Goal: Find specific page/section: Find specific page/section

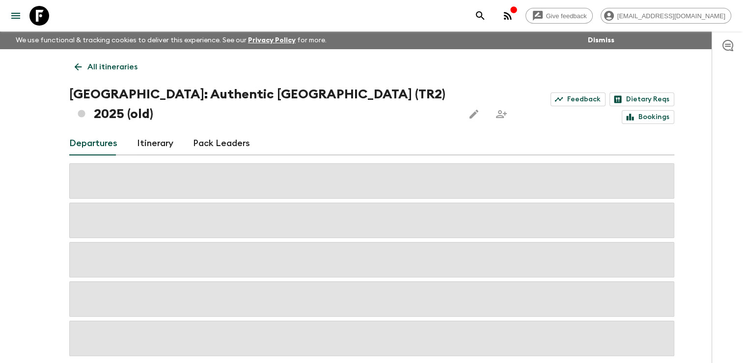
click at [79, 65] on icon at bounding box center [78, 66] width 11 height 11
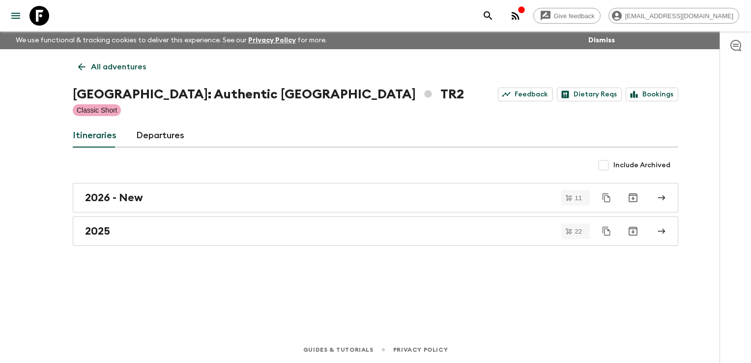
click at [85, 71] on icon at bounding box center [81, 66] width 11 height 11
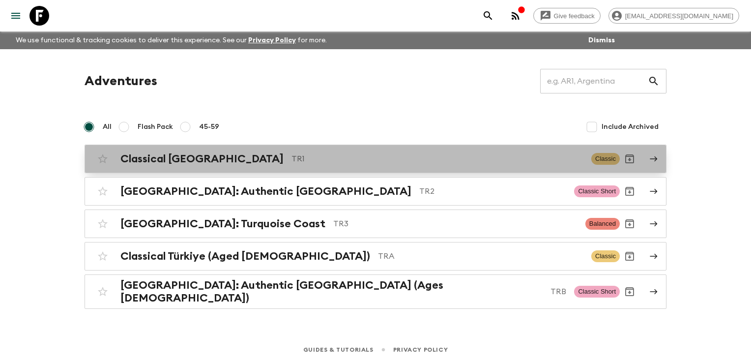
click at [153, 159] on h2 "Classical [GEOGRAPHIC_DATA]" at bounding box center [201, 158] width 163 height 13
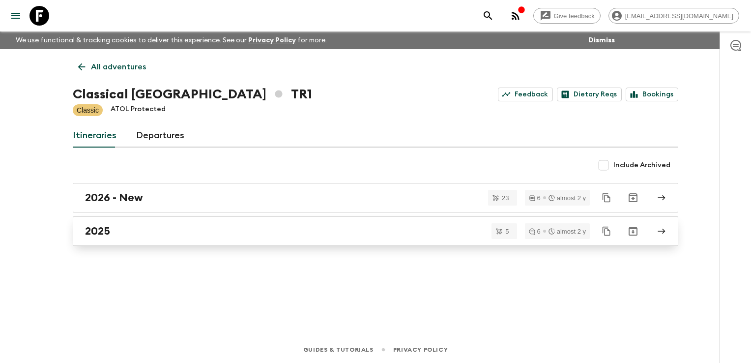
click at [140, 233] on div "2025" at bounding box center [366, 231] width 562 height 13
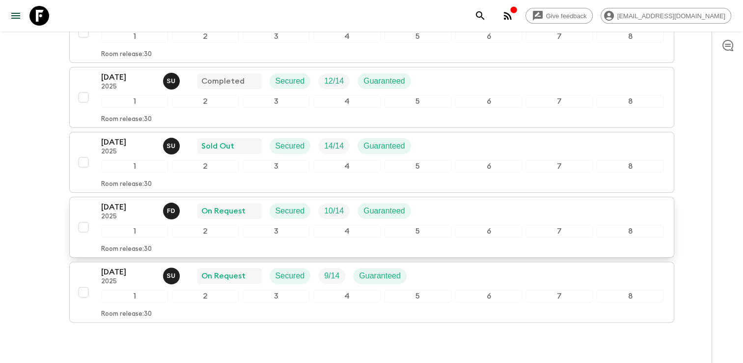
scroll to position [205, 0]
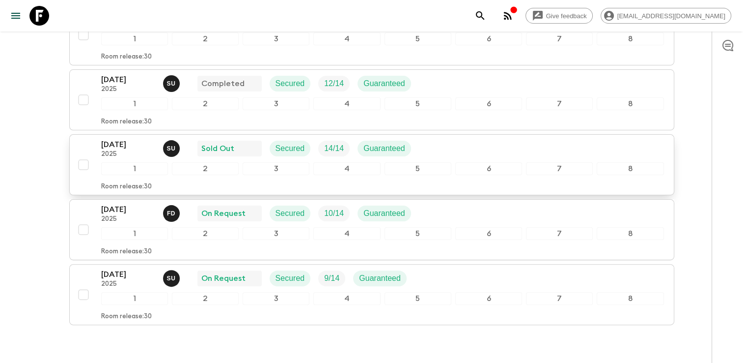
click at [442, 146] on div "21 Sep 2025 2025 S U Sold Out Secured 14 / 14 Guaranteed" at bounding box center [382, 149] width 563 height 20
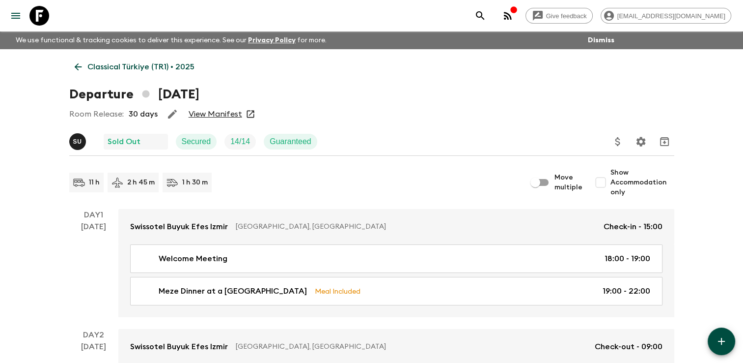
click at [218, 110] on link "View Manifest" at bounding box center [216, 114] width 54 height 10
click at [101, 69] on p "Classical Türkiye (TR1) • 2025" at bounding box center [140, 67] width 107 height 12
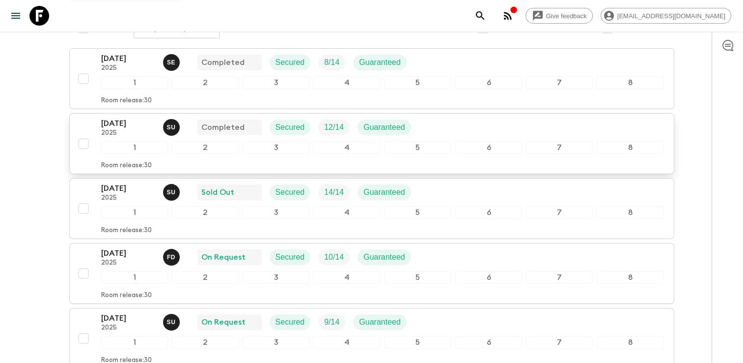
scroll to position [205, 0]
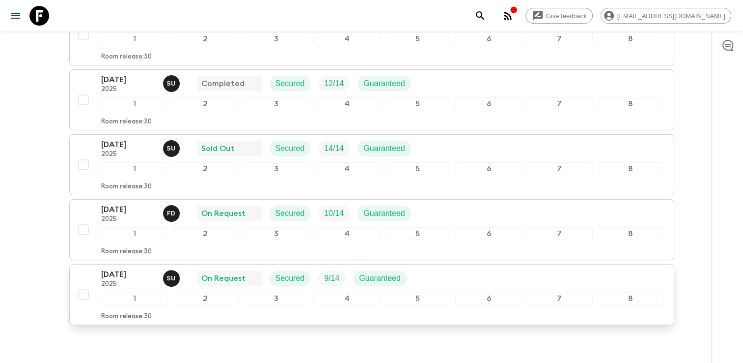
click at [307, 286] on div "[DATE] 2025 S U On Request Secured 9 / 14 Guaranteed 1 2 3 4 5 6 7 8 Room relea…" at bounding box center [382, 294] width 563 height 52
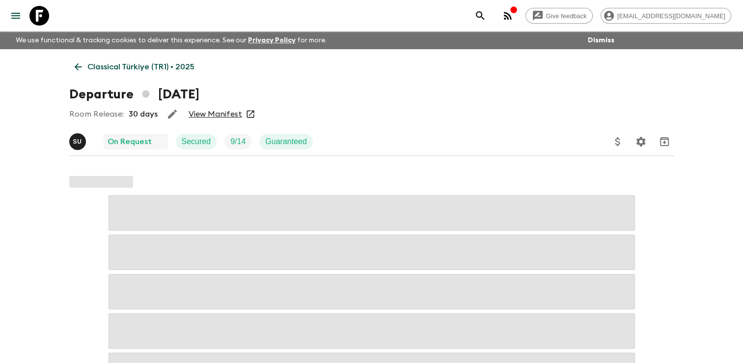
click at [214, 117] on link "View Manifest" at bounding box center [216, 114] width 54 height 10
